Goal: Task Accomplishment & Management: Manage account settings

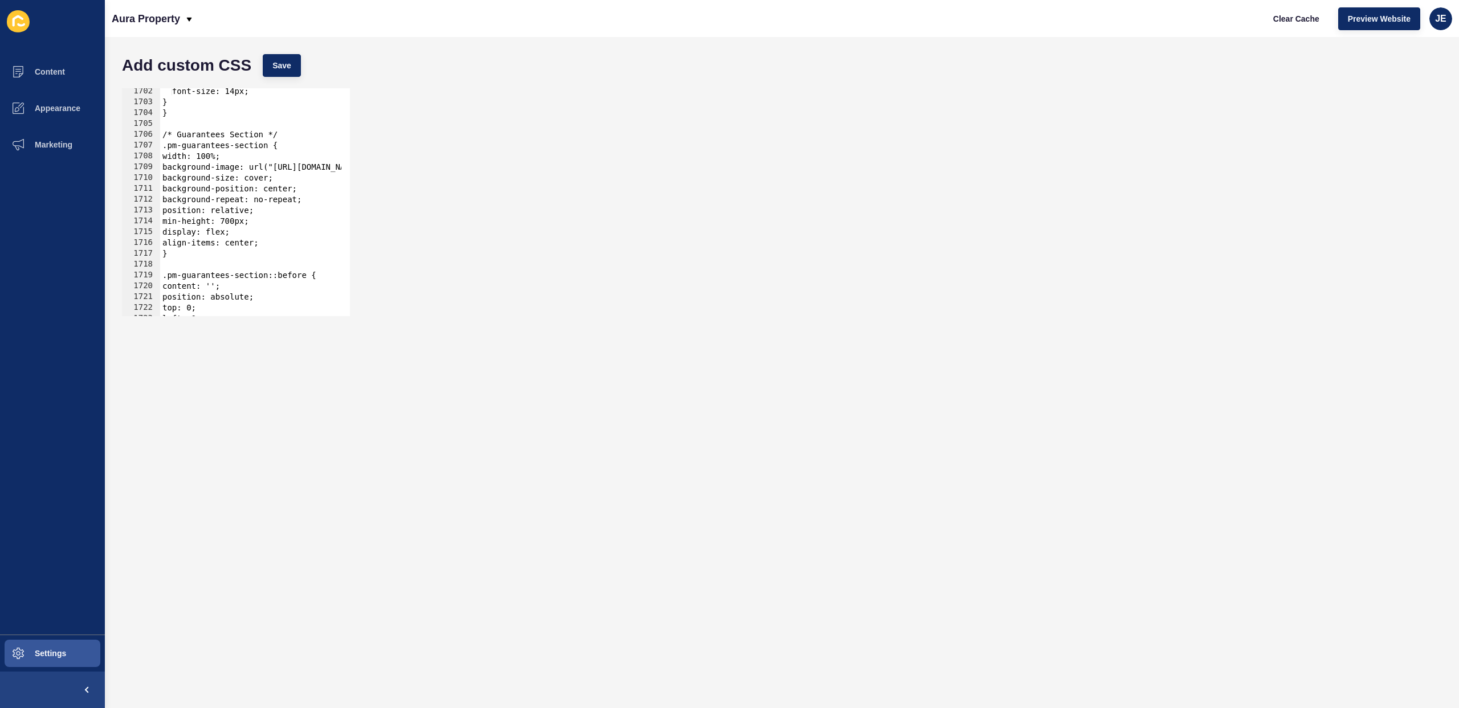
scroll to position [8802, 0]
drag, startPoint x: 284, startPoint y: 169, endPoint x: 308, endPoint y: 167, distance: 24.0
click at [308, 167] on div "font-size: 14px; } } /* Guarantees Section */ .pm-guarantees-section { width: 1…" at bounding box center [432, 206] width 545 height 241
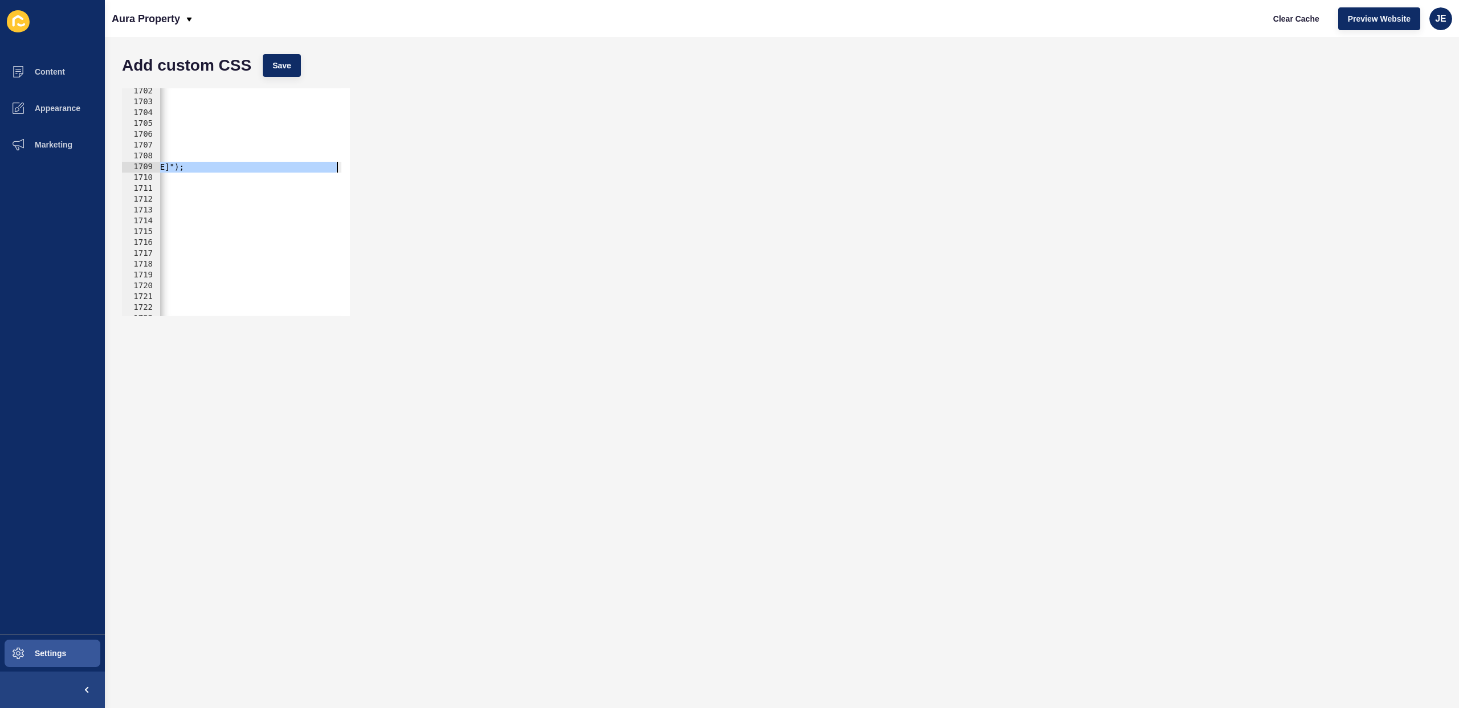
scroll to position [0, 314]
drag, startPoint x: 283, startPoint y: 169, endPoint x: 322, endPoint y: 165, distance: 39.5
click at [322, 165] on div "font-size: 14px; } } /* Guarantees Section */ .pm-guarantees-section { width: 1…" at bounding box center [118, 206] width 545 height 241
paste textarea "pp-spoke-sites-au.s3.amazonaws.com/uploads/sites/710/2025/08/CTA-Button-BG-1"
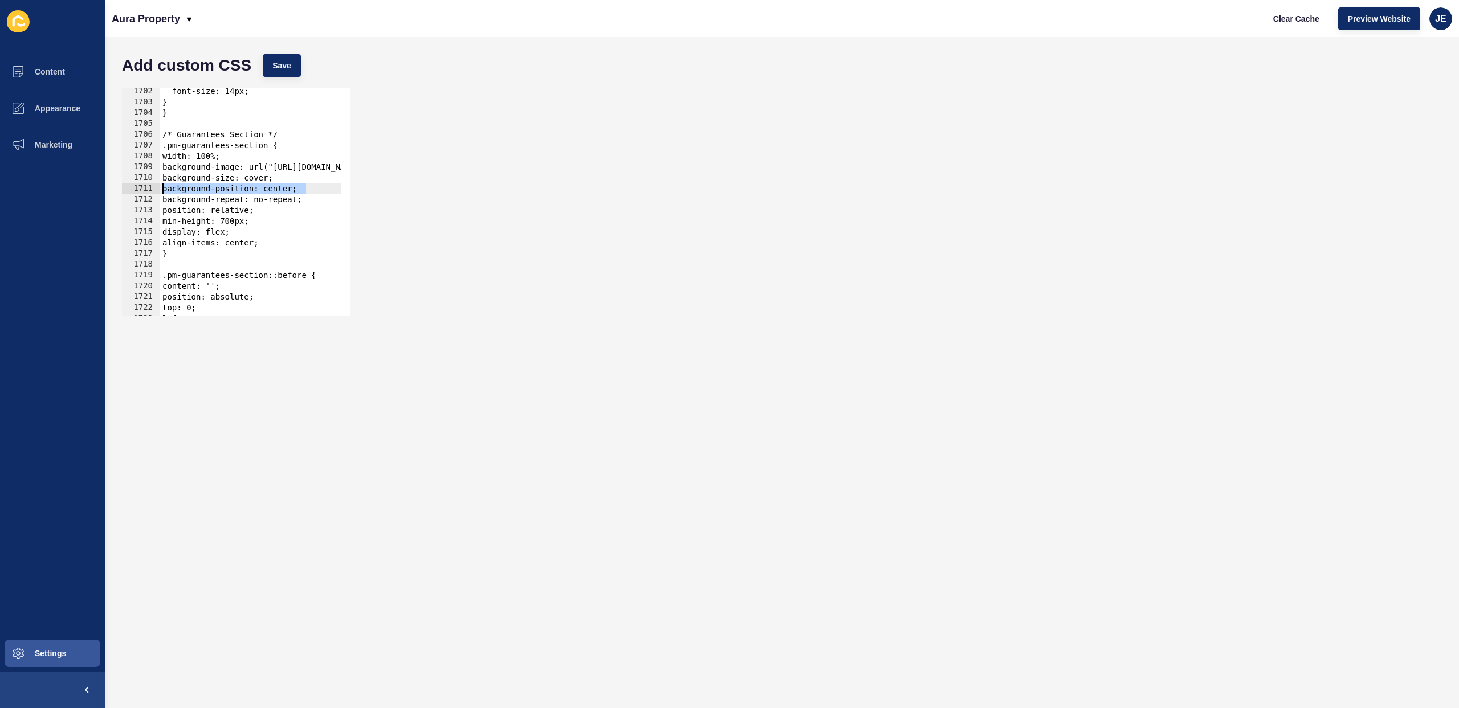
scroll to position [0, 0]
drag, startPoint x: 275, startPoint y: 189, endPoint x: 104, endPoint y: 188, distance: 171.6
click at [104, 188] on div "Content Appearance Marketing Settings Aura Property Clear Cache Preview Website…" at bounding box center [729, 354] width 1459 height 708
click at [298, 64] on button "Save" at bounding box center [282, 65] width 38 height 23
click at [65, 76] on button "Content" at bounding box center [52, 72] width 105 height 36
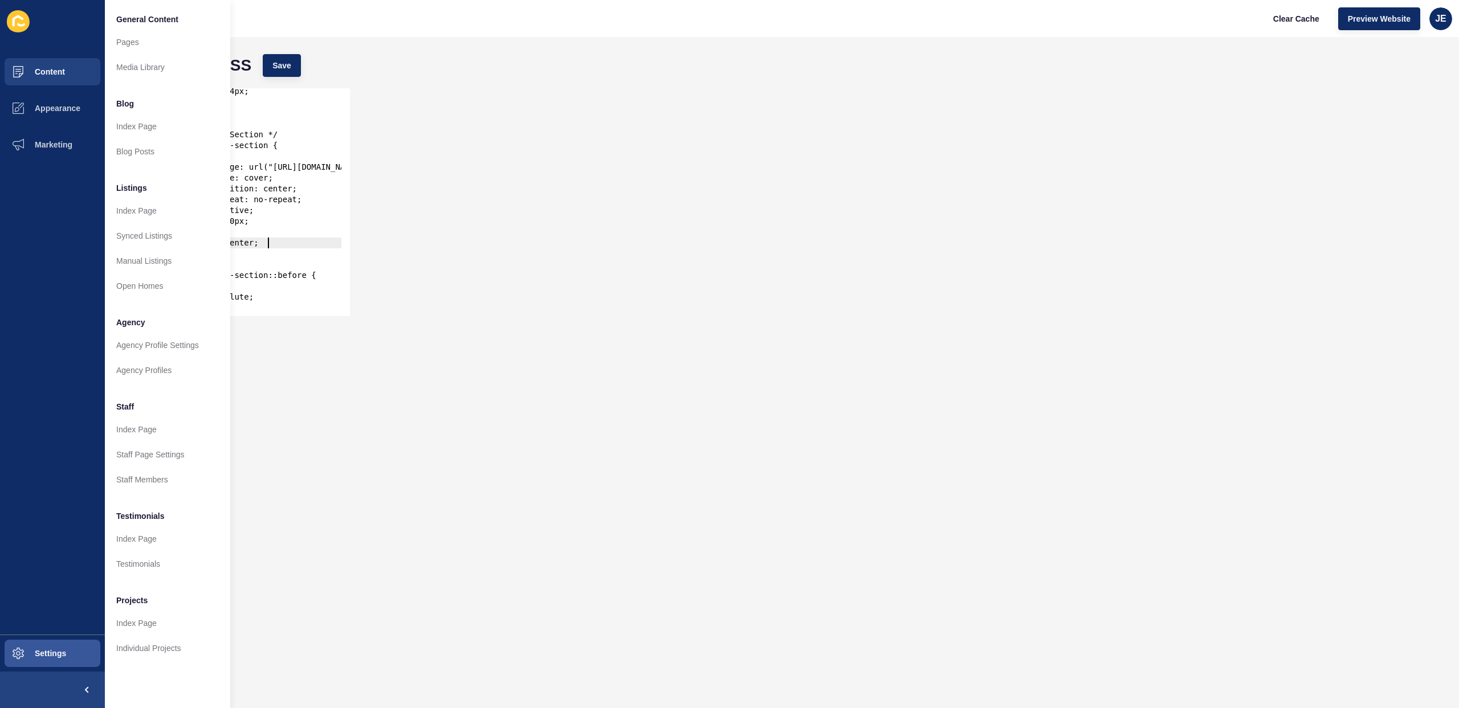
click at [283, 238] on div "font-size: 14px; } } /* Guarantees Section */ .pm-guarantees-section { width: 1…" at bounding box center [442, 206] width 565 height 241
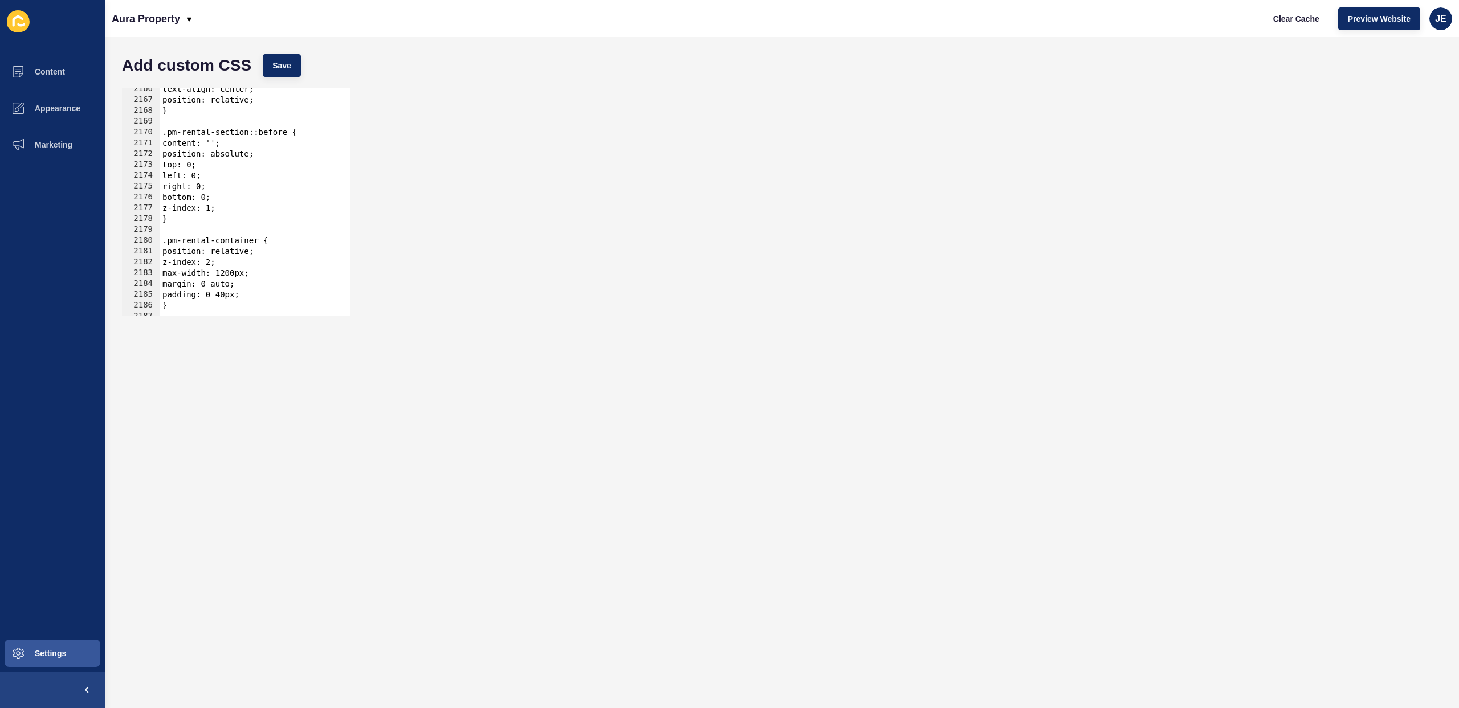
scroll to position [11170, 0]
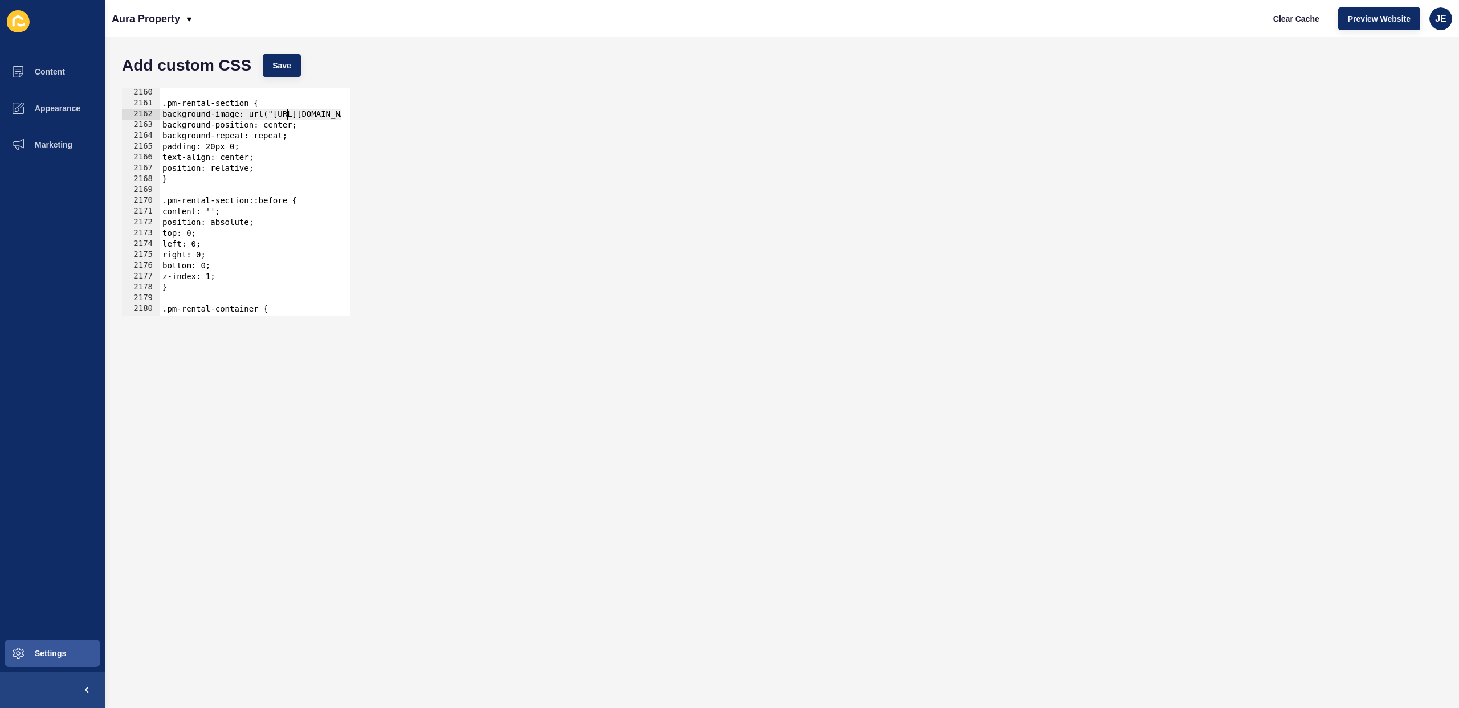
click at [288, 118] on div ".pm-rental-section { background-image: url("https://aurapropertysc.com.au/wp-co…" at bounding box center [442, 207] width 565 height 241
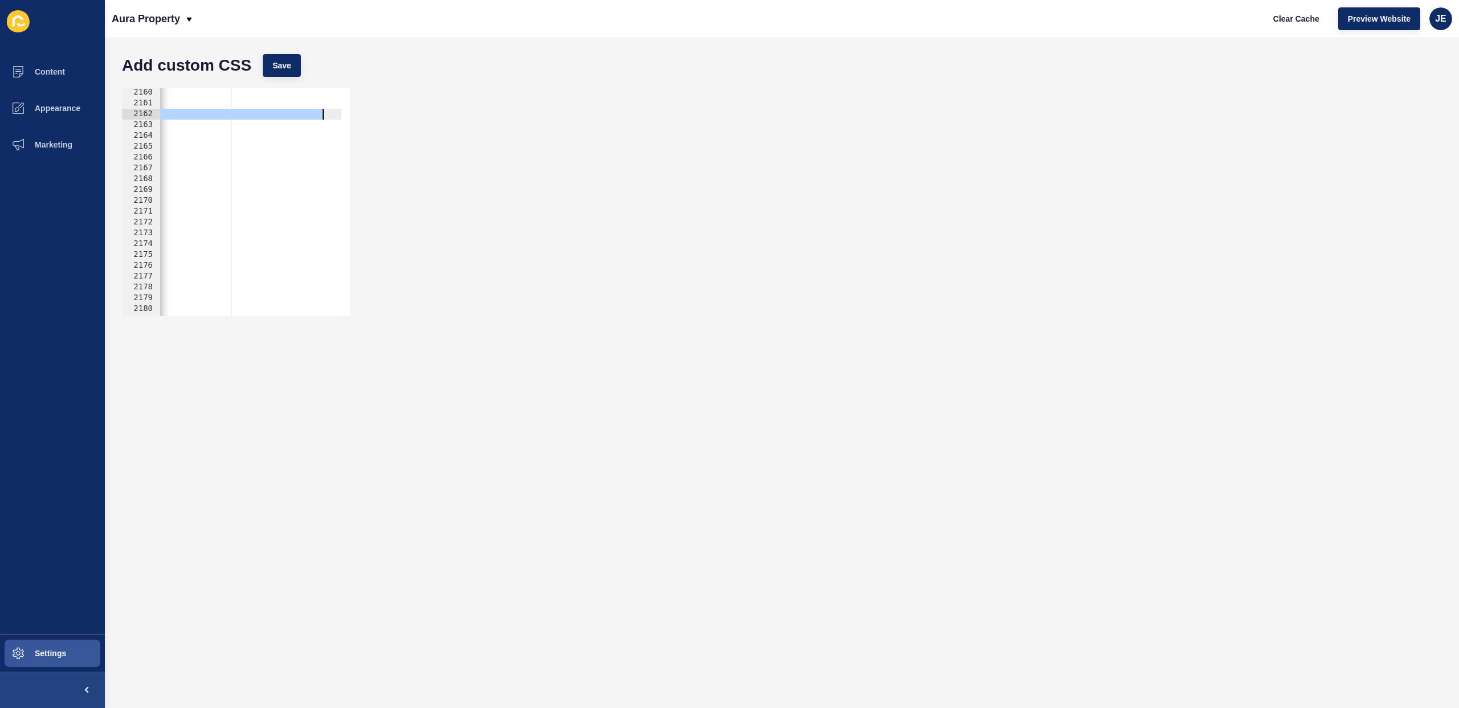
drag, startPoint x: 282, startPoint y: 117, endPoint x: 321, endPoint y: 114, distance: 39.5
click at [321, 114] on div ".pm-rental-section { background-image: url("https://aurapropertysc.com.au/wp-co…" at bounding box center [128, 207] width 565 height 241
paste textarea "pp-spoke-sites-au.s3.amazonaws.com/uploads/sites/710/2025/08"
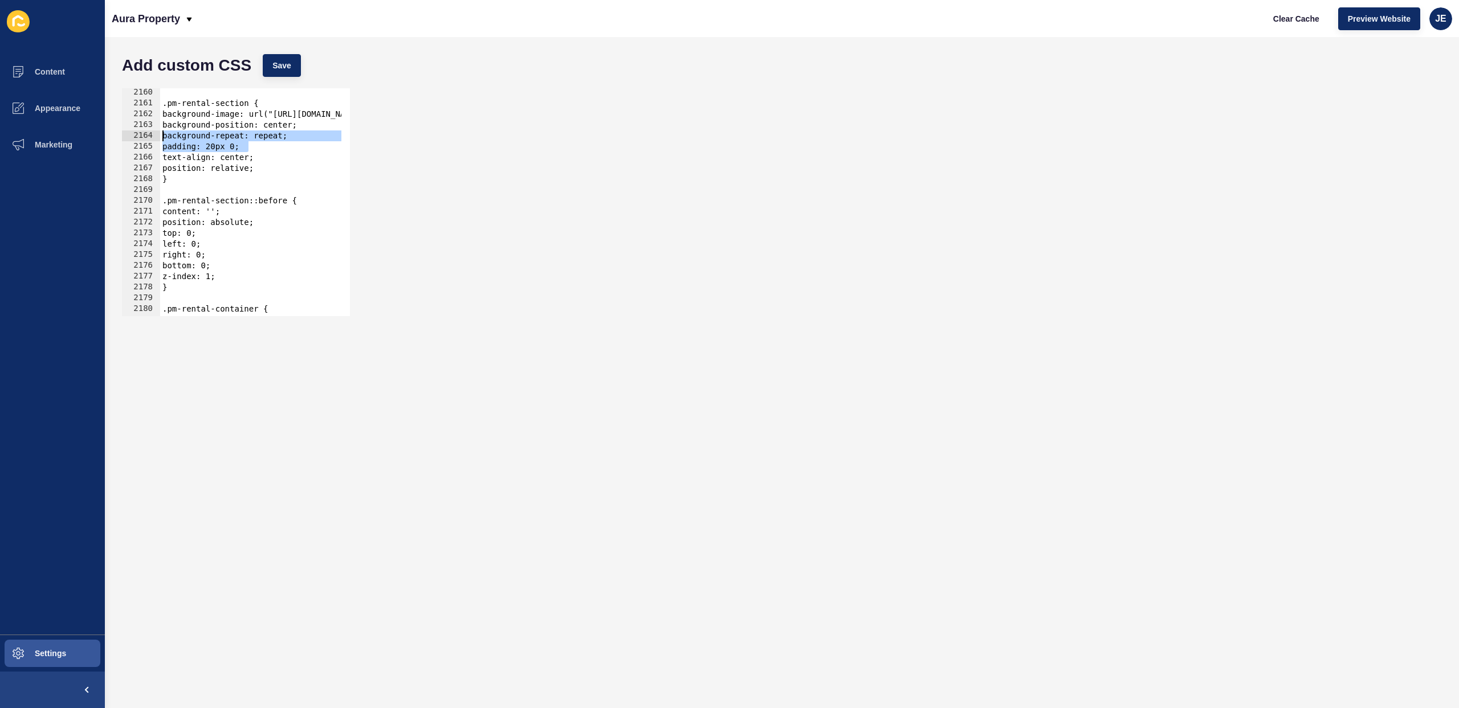
drag, startPoint x: 231, startPoint y: 147, endPoint x: 160, endPoint y: 101, distance: 84.1
click at [53, 134] on div "Content Appearance Marketing Settings Aura Property Clear Cache Preview Website…" at bounding box center [729, 354] width 1459 height 708
type textarea "background-repeat: repeat; padding: 20px 0;"
click at [290, 68] on span "Save" at bounding box center [281, 65] width 19 height 11
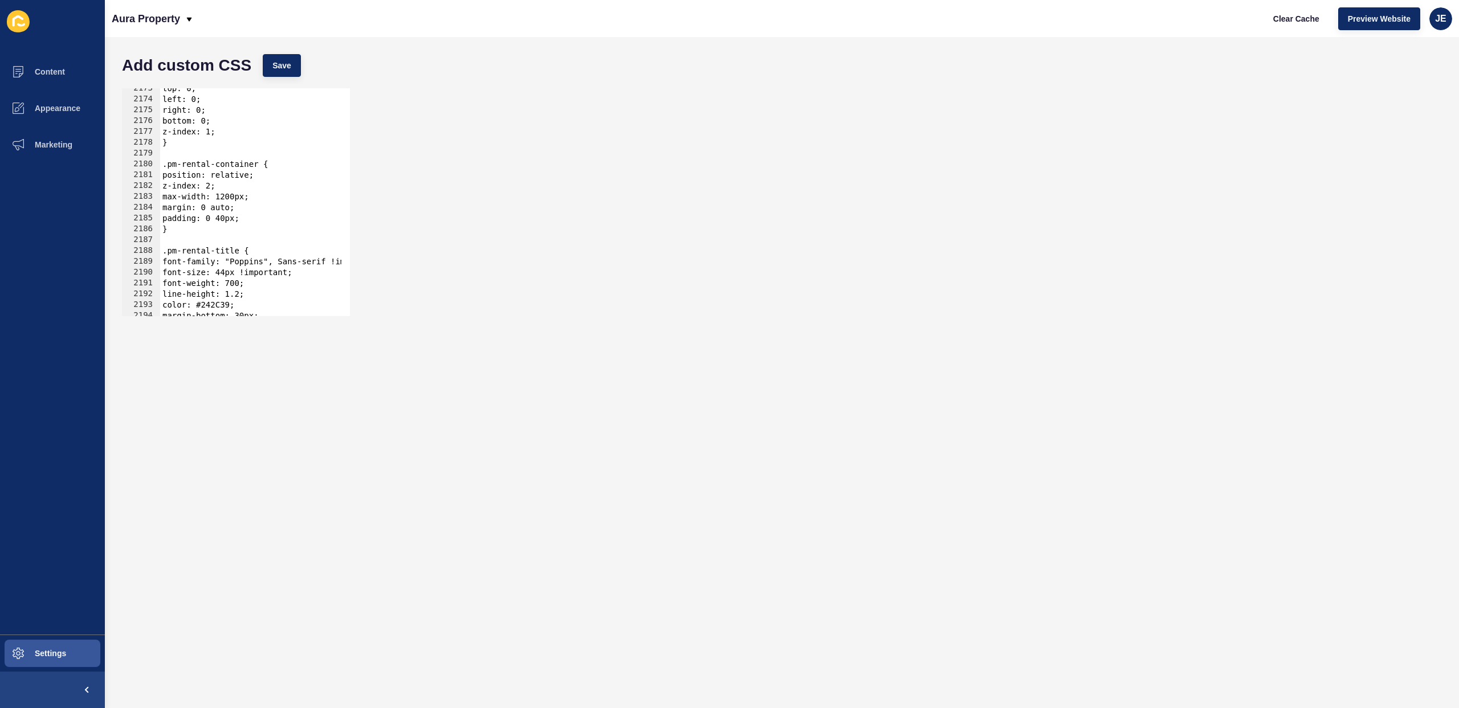
scroll to position [11170, 0]
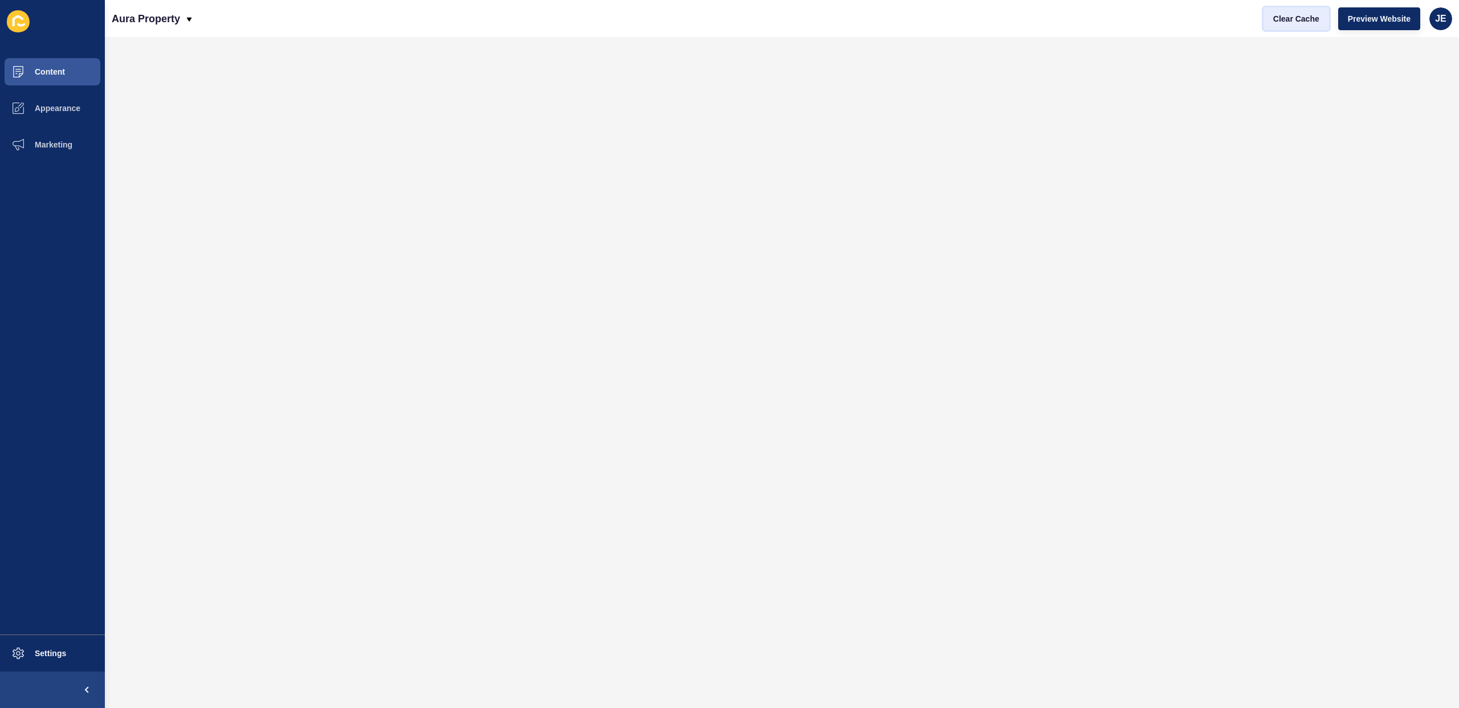
click at [1296, 17] on span "Clear Cache" at bounding box center [1296, 18] width 46 height 11
click at [1281, 16] on span "Clear Cache" at bounding box center [1296, 18] width 46 height 11
click at [977, 37] on iframe at bounding box center [782, 372] width 1354 height 671
click at [389, 28] on div "Aura Property Clear Cache Preview Website JE" at bounding box center [782, 18] width 1354 height 37
click at [56, 78] on button "Content" at bounding box center [52, 72] width 105 height 36
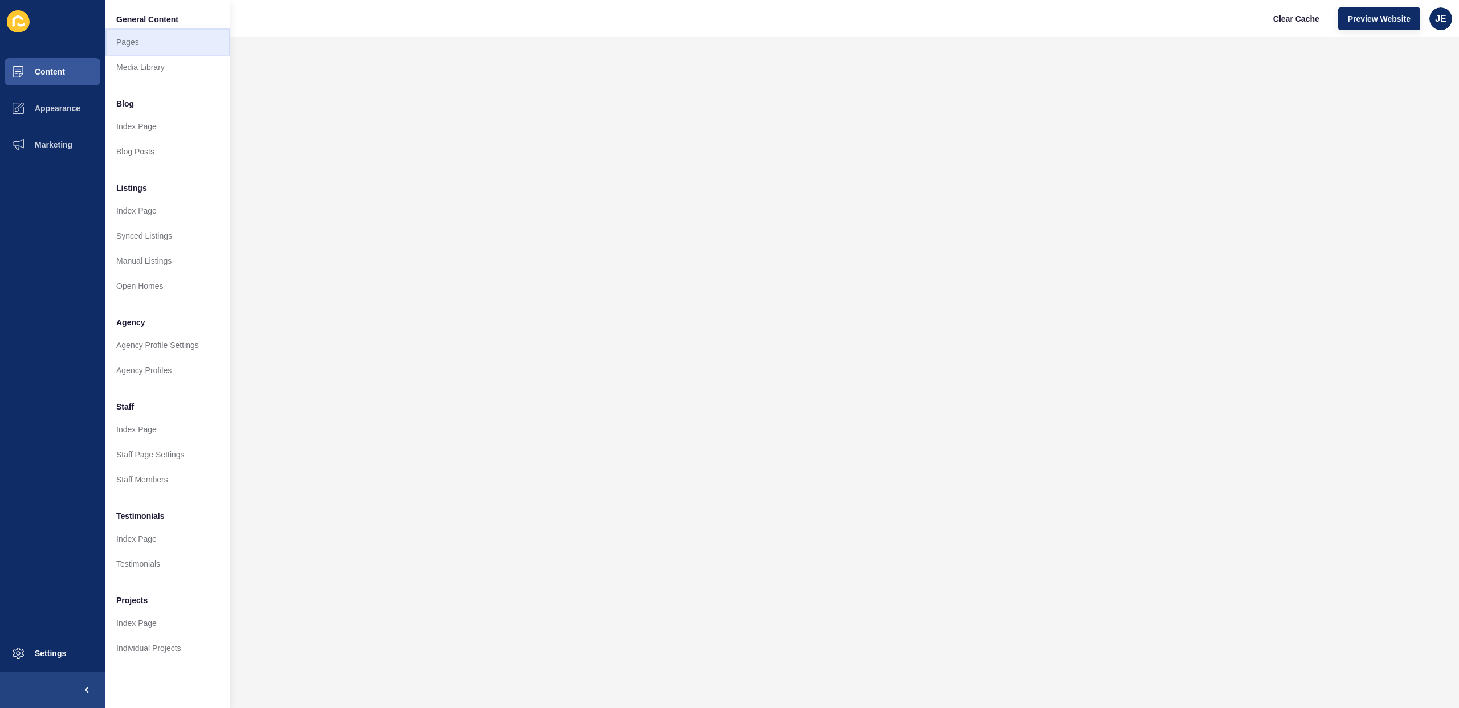
click at [135, 43] on link "Pages" at bounding box center [167, 42] width 125 height 25
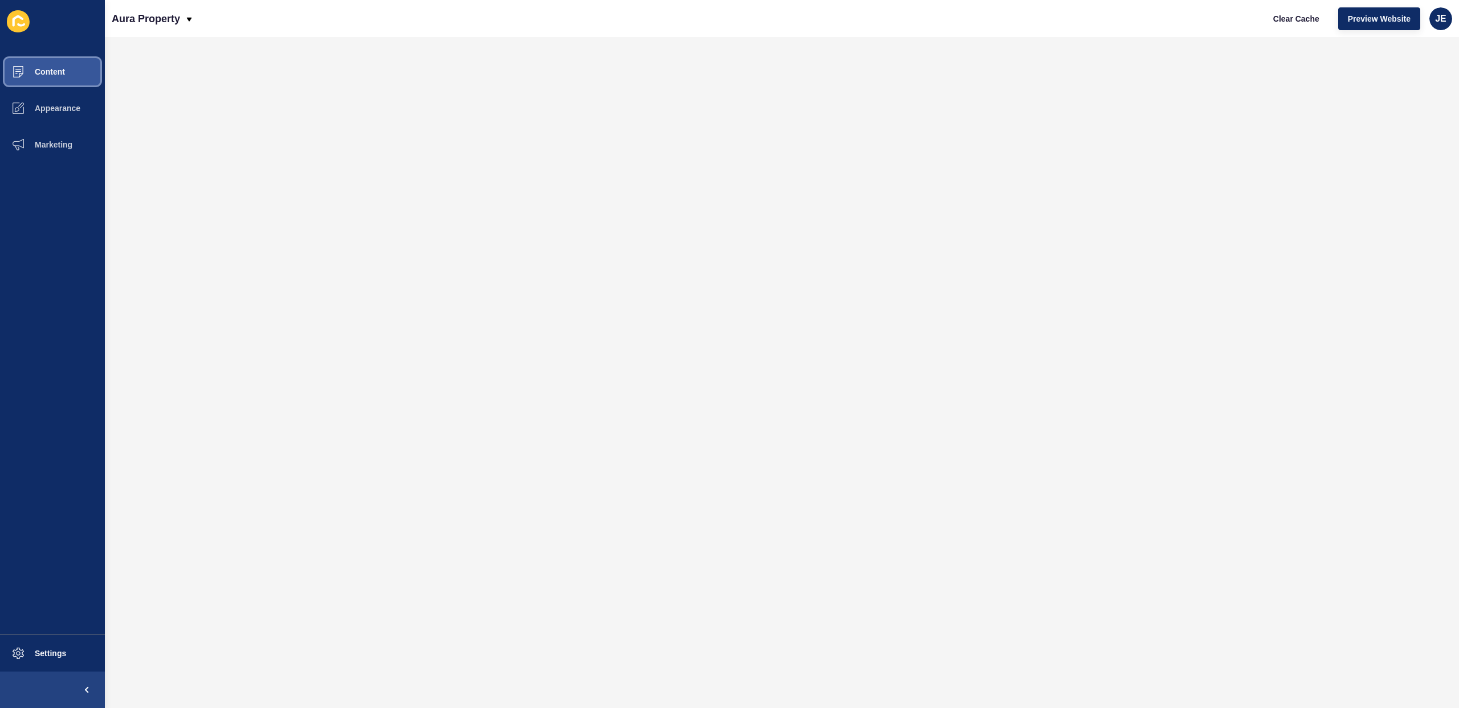
click at [64, 74] on span "Content" at bounding box center [31, 71] width 67 height 9
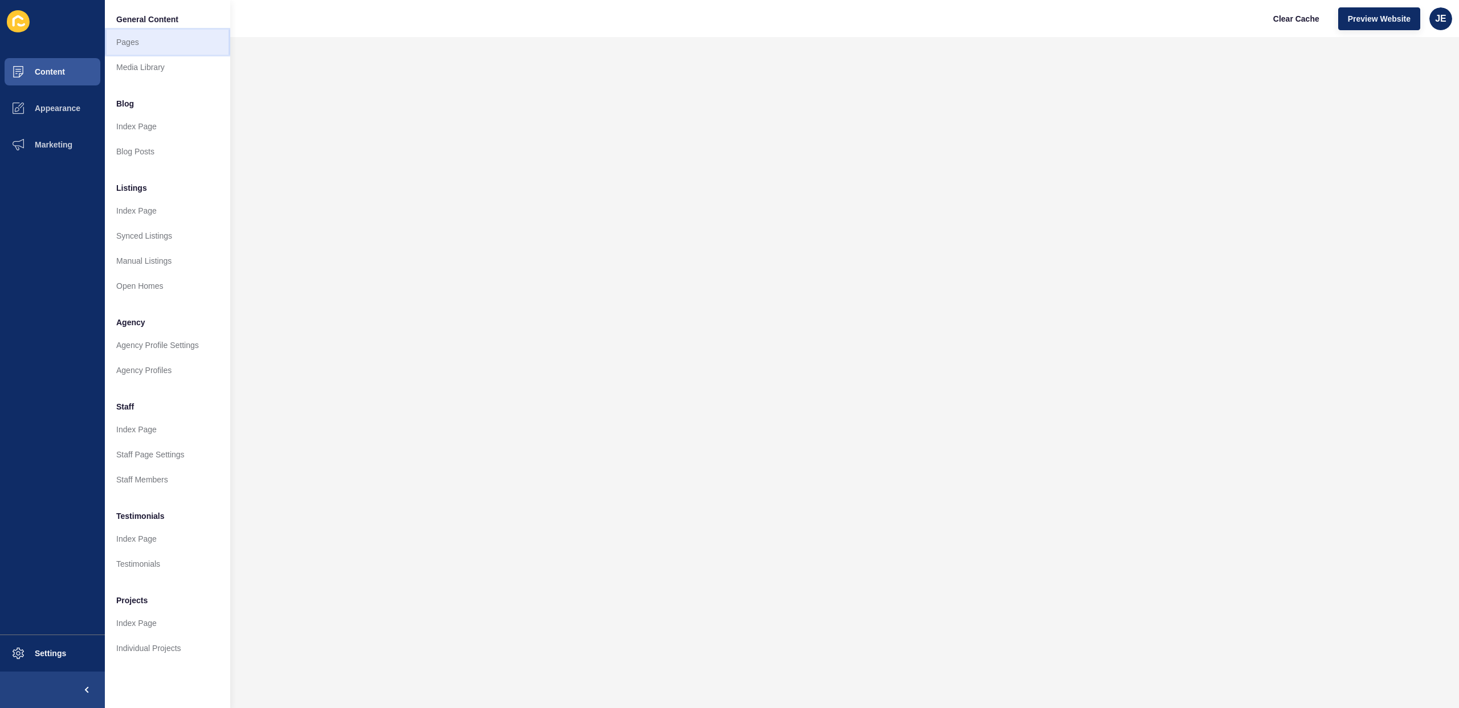
click at [152, 42] on link "Pages" at bounding box center [167, 42] width 125 height 25
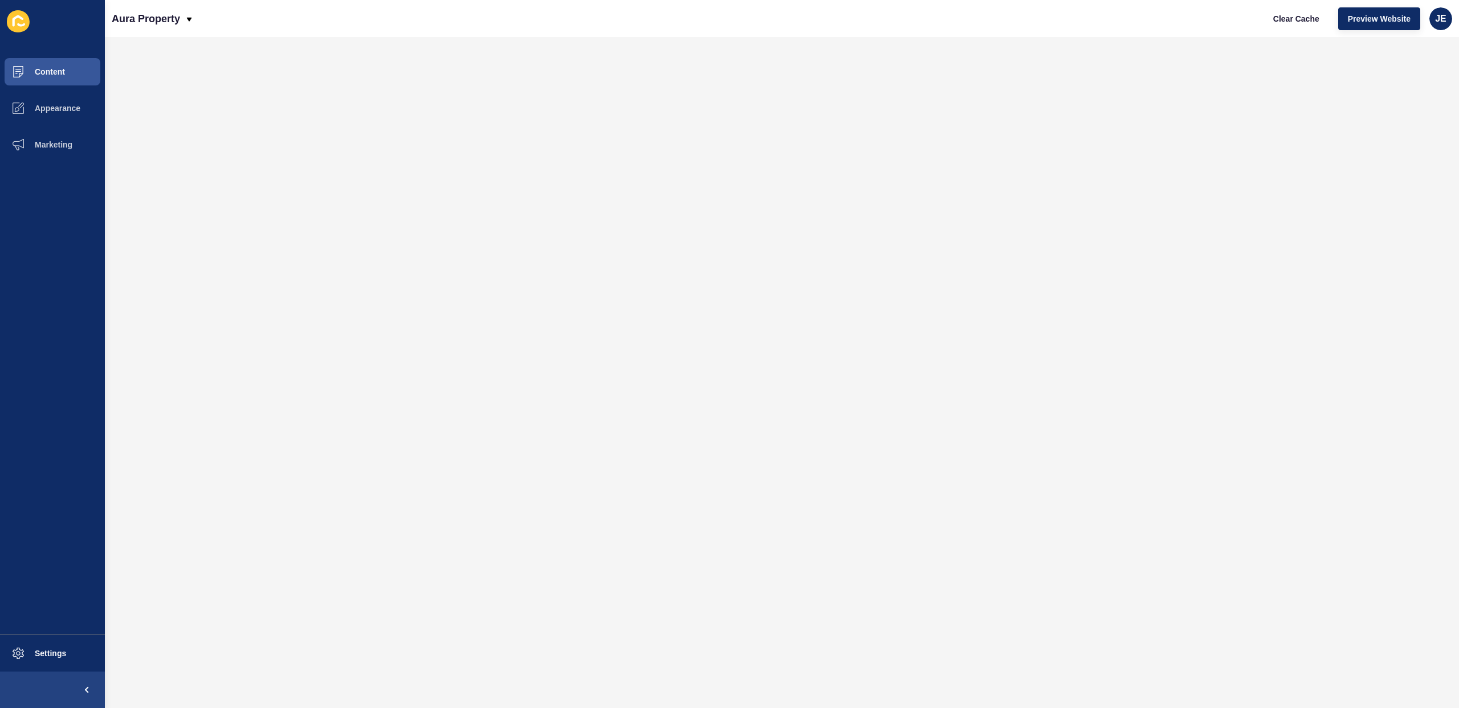
click at [365, 34] on div "Aura Property Clear Cache Preview Website JE" at bounding box center [782, 18] width 1354 height 37
click at [43, 74] on span "Content" at bounding box center [31, 71] width 67 height 9
click at [42, 68] on span "Content" at bounding box center [31, 71] width 67 height 9
click at [35, 71] on span "Content" at bounding box center [31, 71] width 67 height 9
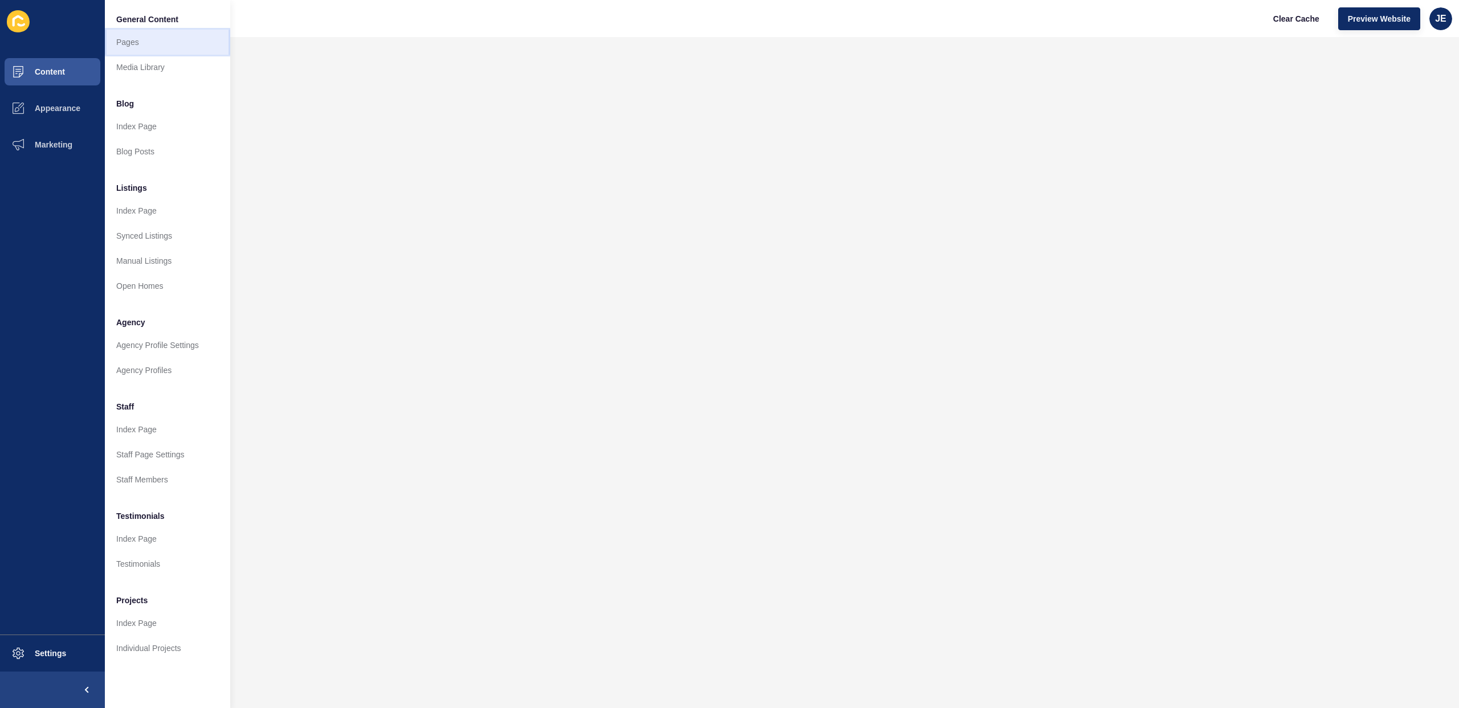
click at [144, 36] on link "Pages" at bounding box center [167, 42] width 125 height 25
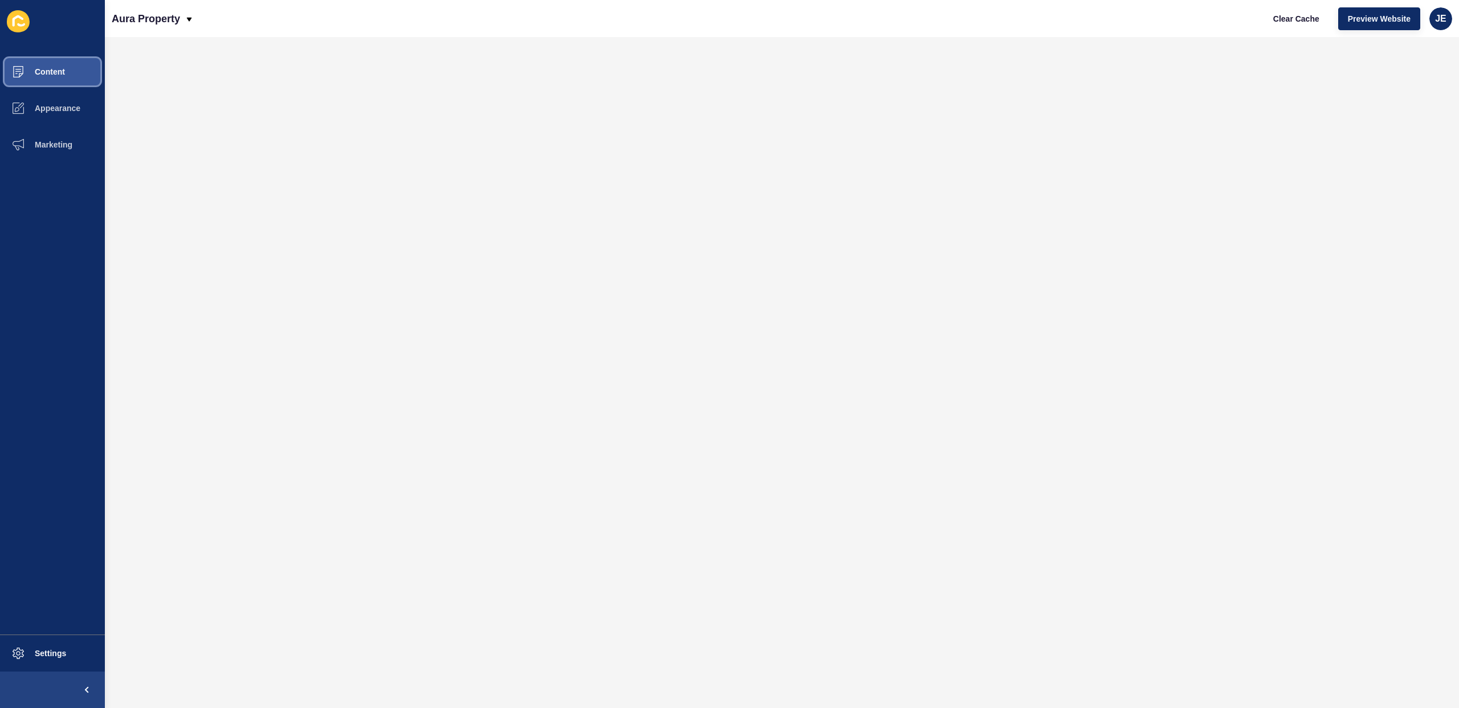
click at [51, 76] on span "Content" at bounding box center [31, 71] width 67 height 9
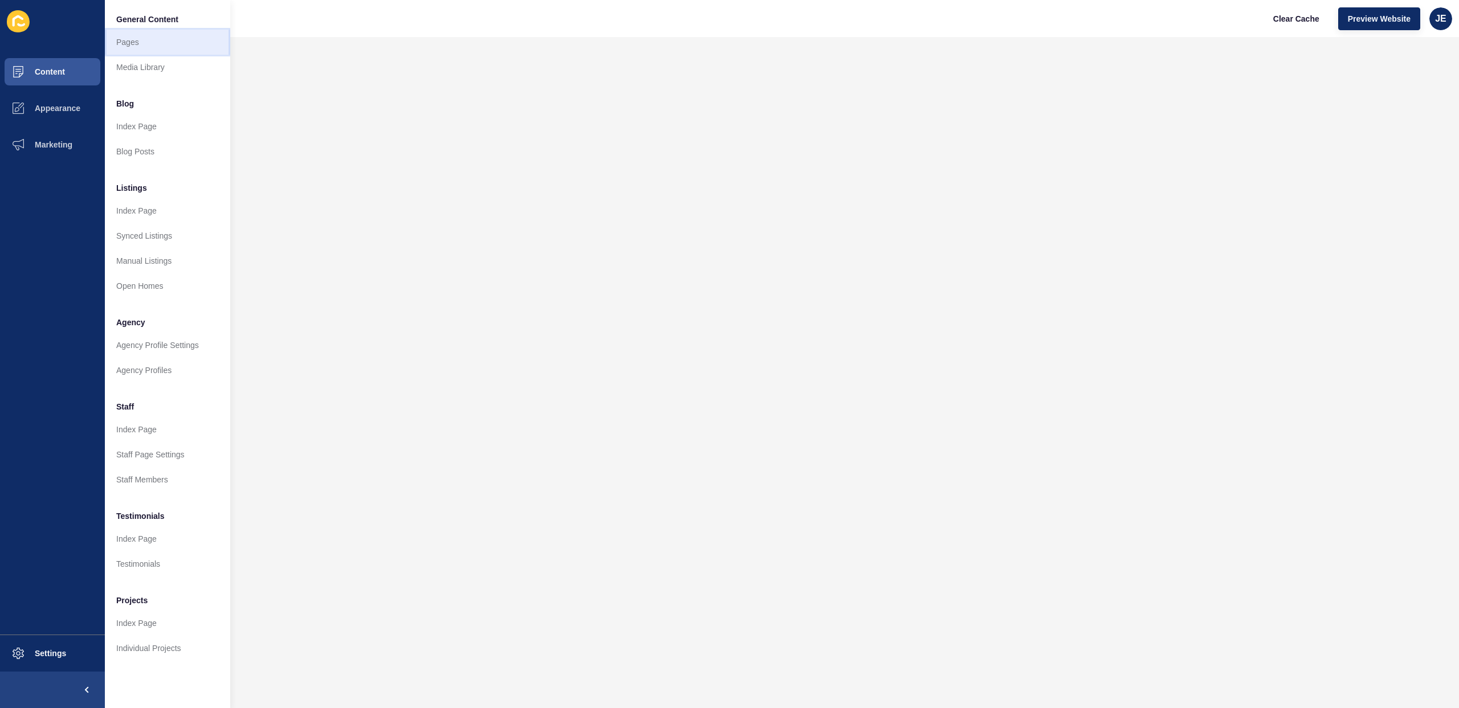
click at [135, 37] on link "Pages" at bounding box center [167, 42] width 125 height 25
